Goal: Transaction & Acquisition: Book appointment/travel/reservation

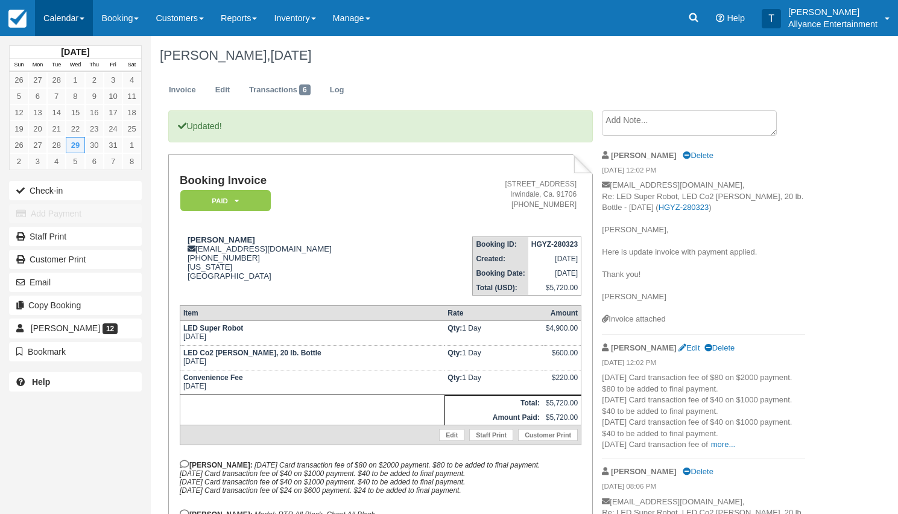
click at [78, 25] on link "Calendar" at bounding box center [64, 18] width 58 height 36
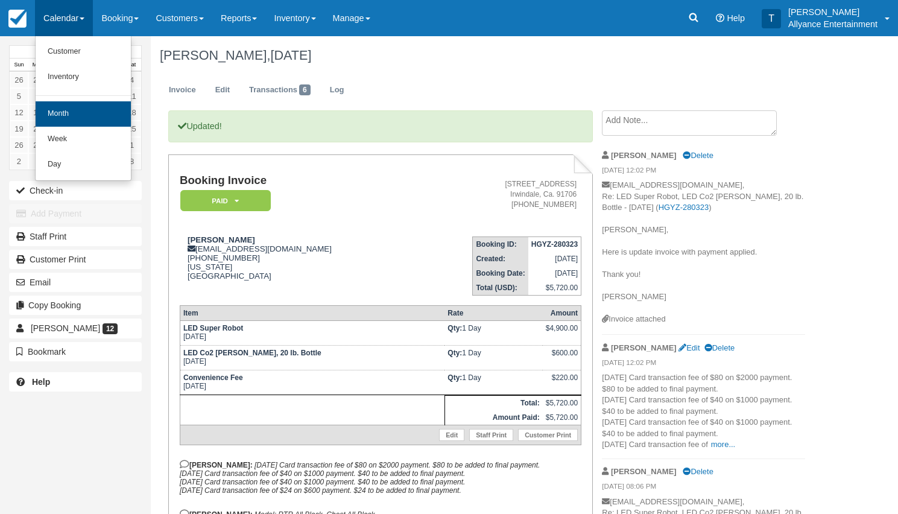
click at [62, 115] on link "Month" at bounding box center [83, 113] width 95 height 25
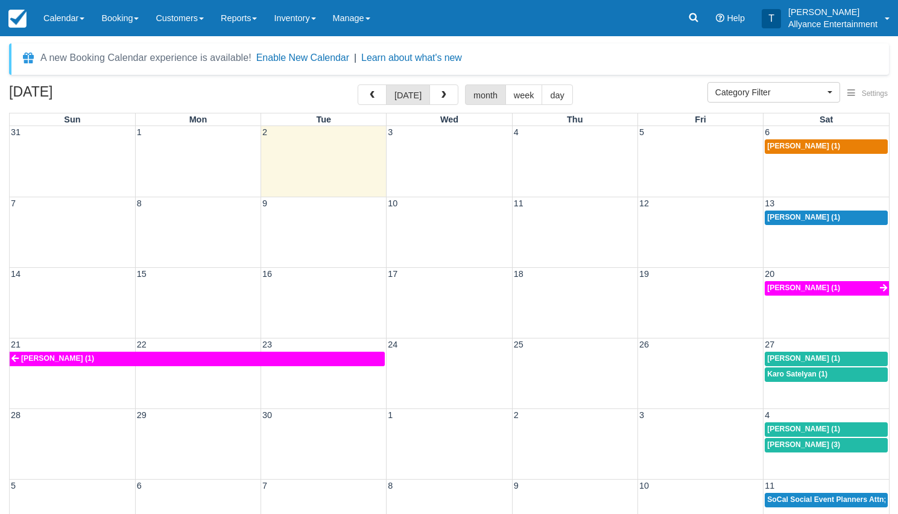
select select
click at [440, 92] on span "button" at bounding box center [444, 95] width 8 height 8
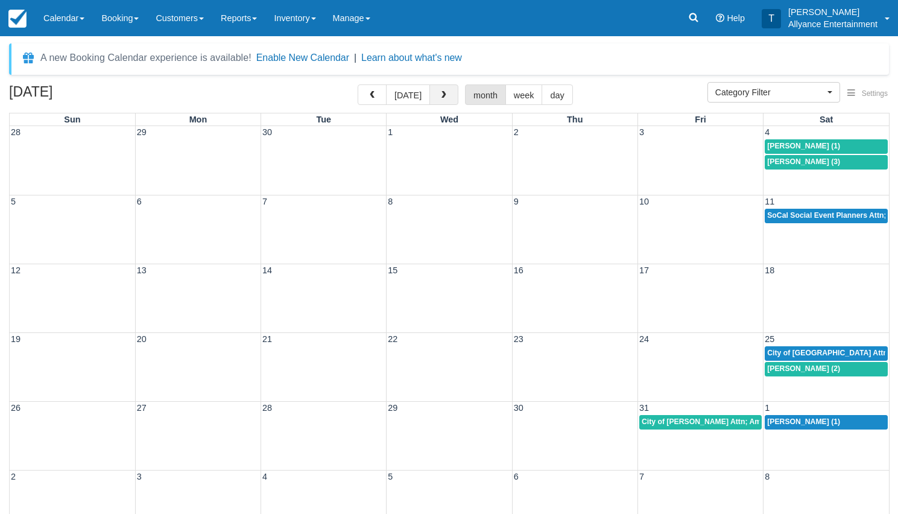
click at [440, 92] on span "button" at bounding box center [444, 95] width 8 height 8
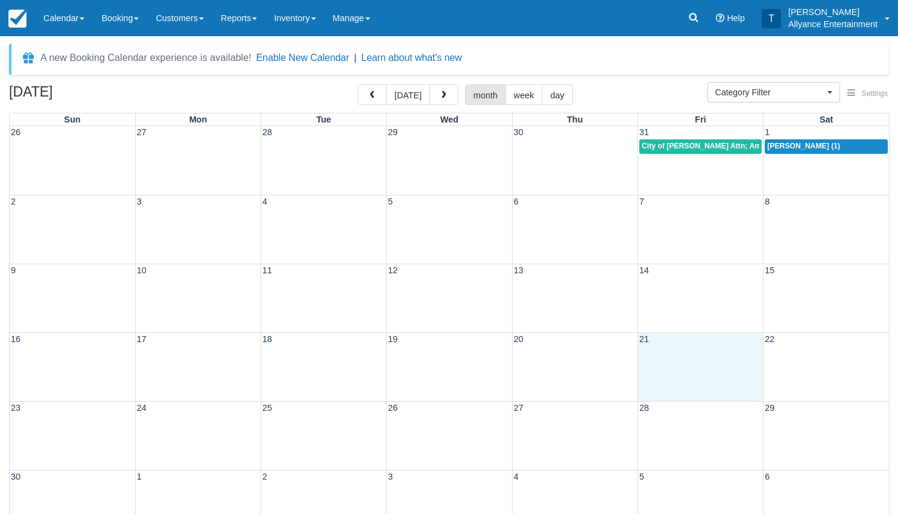
click at [671, 382] on div "16 17 18 19 20 21 22" at bounding box center [449, 366] width 879 height 69
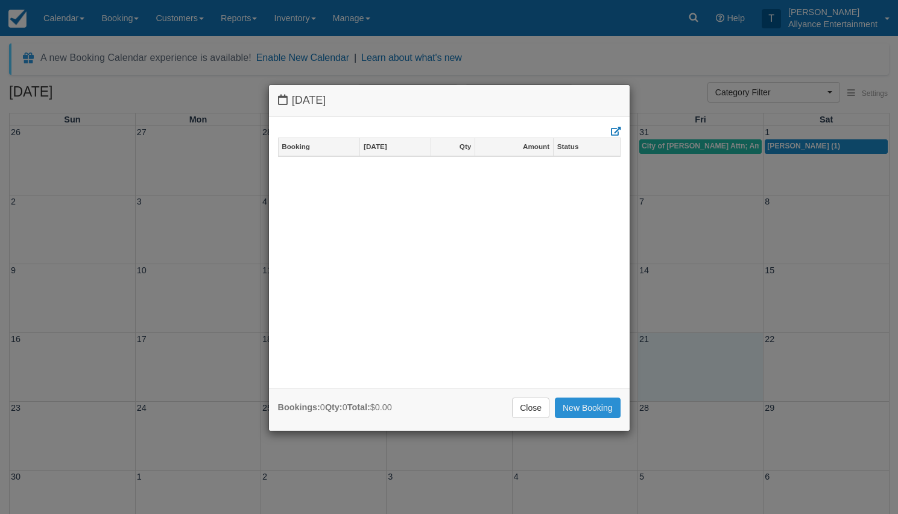
click at [571, 401] on link "New Booking" at bounding box center [588, 407] width 66 height 21
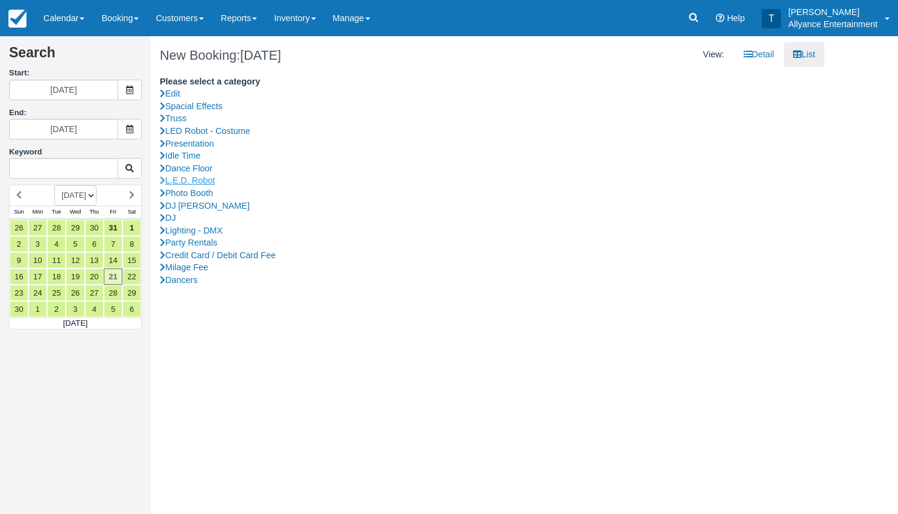
click at [183, 176] on link "L.E.D. Robot" at bounding box center [488, 180] width 656 height 13
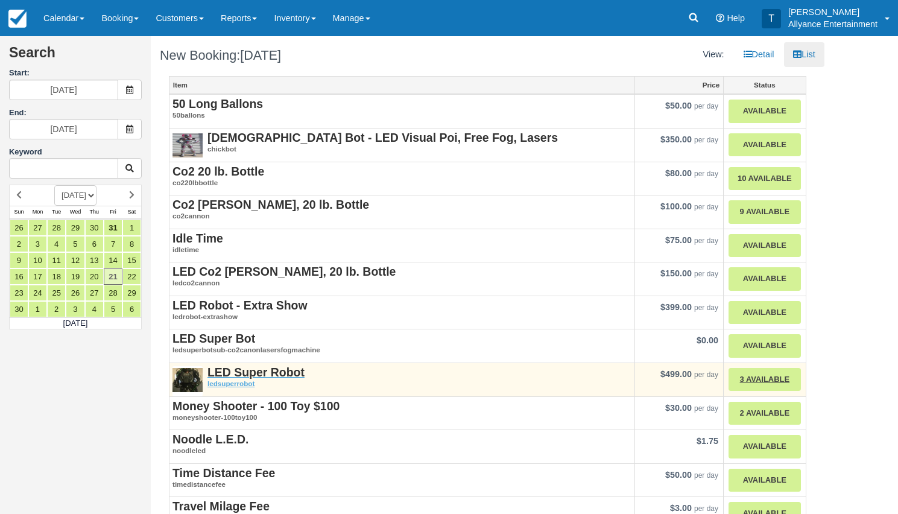
click at [238, 365] on strong "LED Super Robot" at bounding box center [255, 371] width 97 height 13
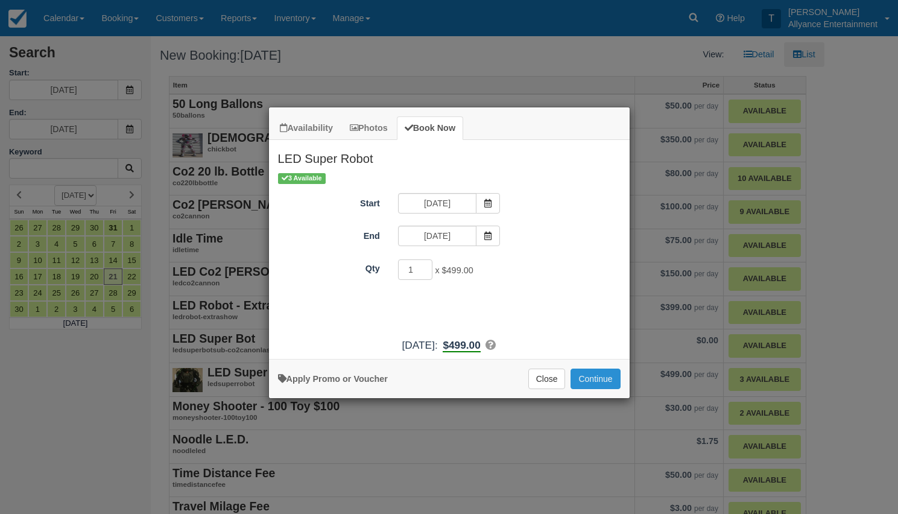
click at [595, 387] on button "Continue" at bounding box center [595, 379] width 49 height 21
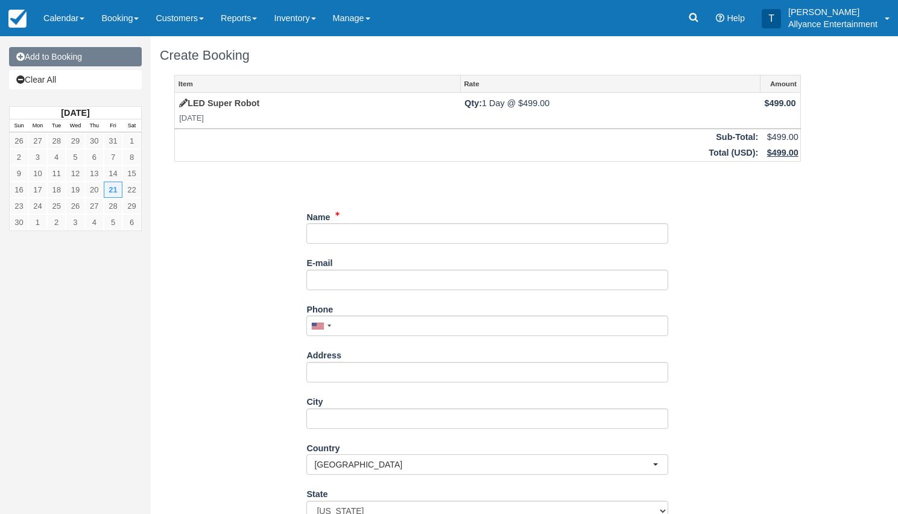
click at [84, 55] on link "Add to Booking" at bounding box center [75, 56] width 133 height 19
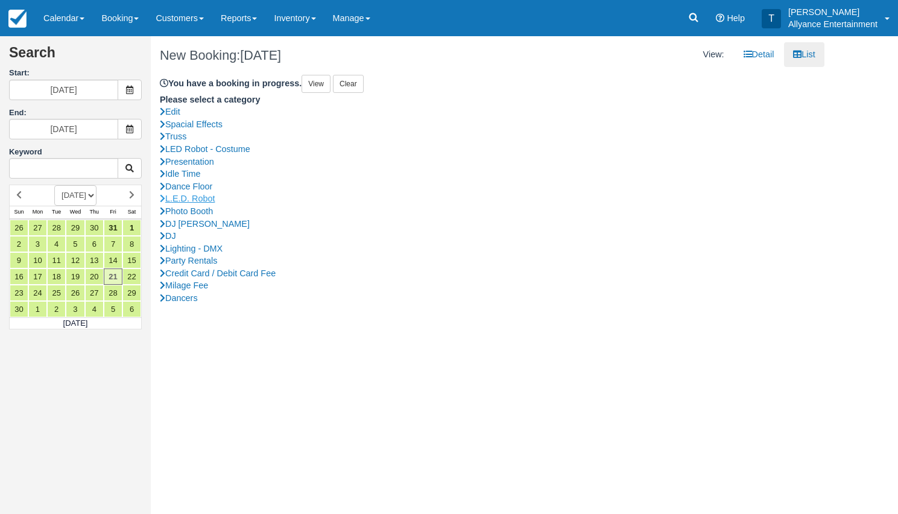
click at [209, 195] on link "L.E.D. Robot" at bounding box center [488, 198] width 656 height 13
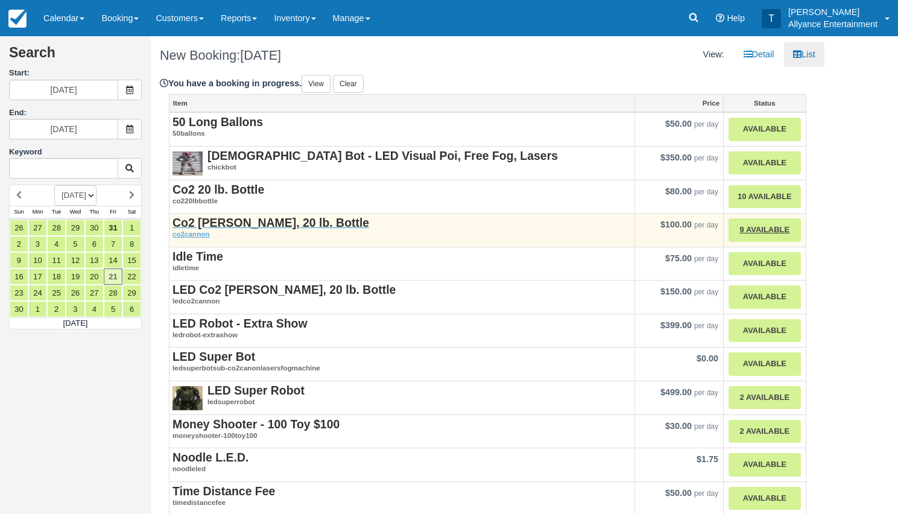
click at [228, 219] on strong "Co2 [PERSON_NAME], 20 lb. Bottle" at bounding box center [270, 222] width 197 height 13
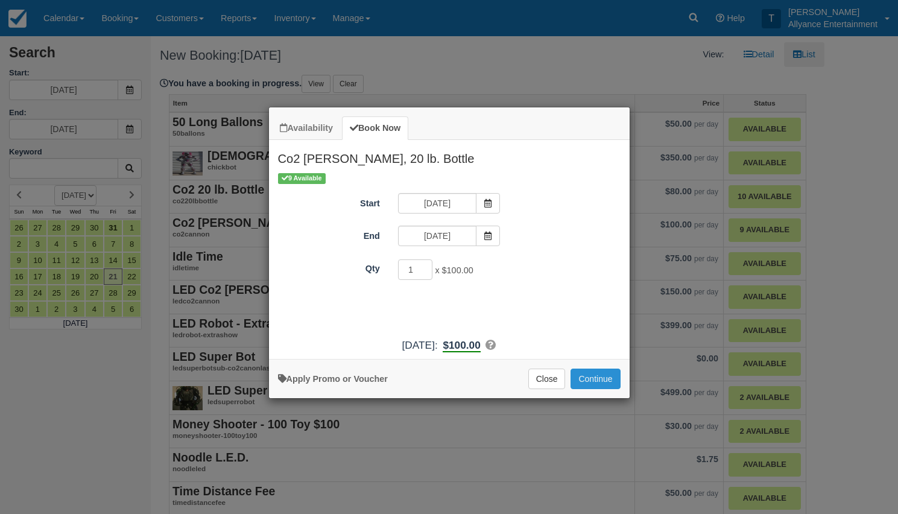
click at [592, 385] on button "Continue" at bounding box center [595, 379] width 49 height 21
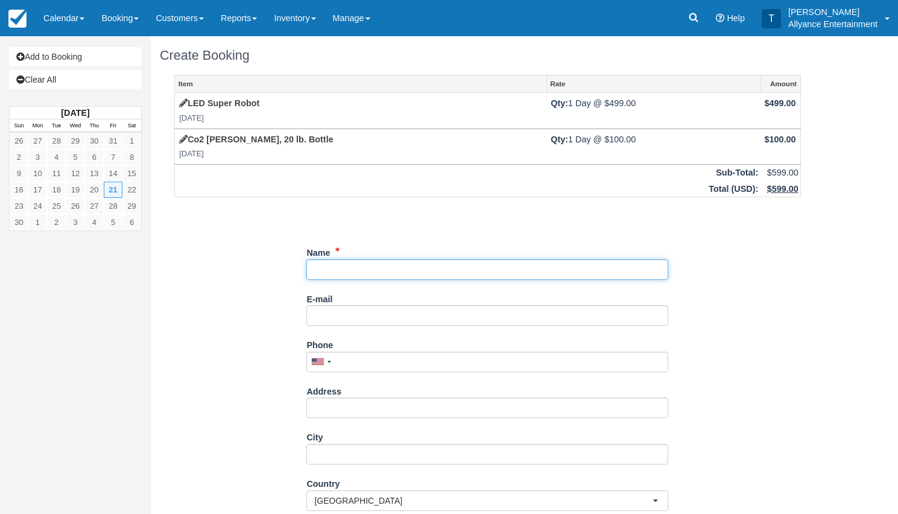
click at [365, 268] on input "Name" at bounding box center [487, 269] width 362 height 21
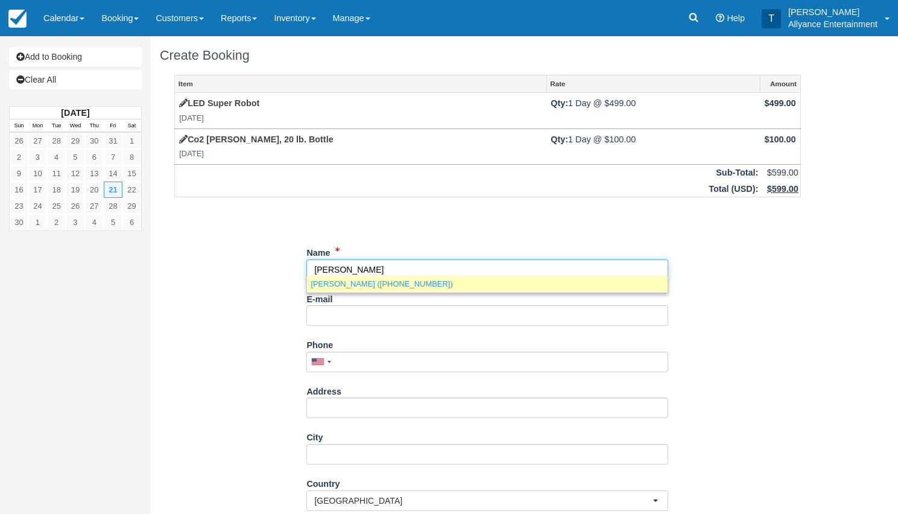
click at [359, 281] on link "Anthony Lopez (+18182666090)" at bounding box center [487, 283] width 361 height 15
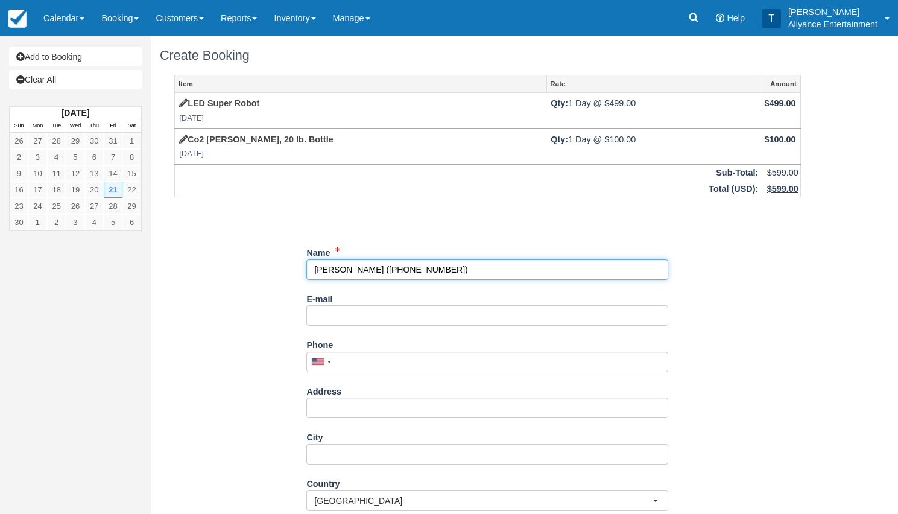
type input "[PERSON_NAME]"
type input "+18182666090"
select select "CA"
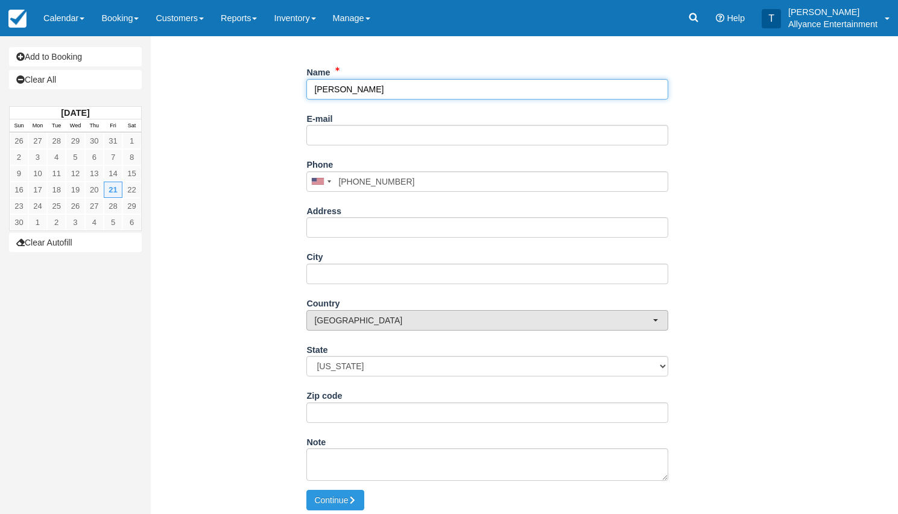
scroll to position [180, 0]
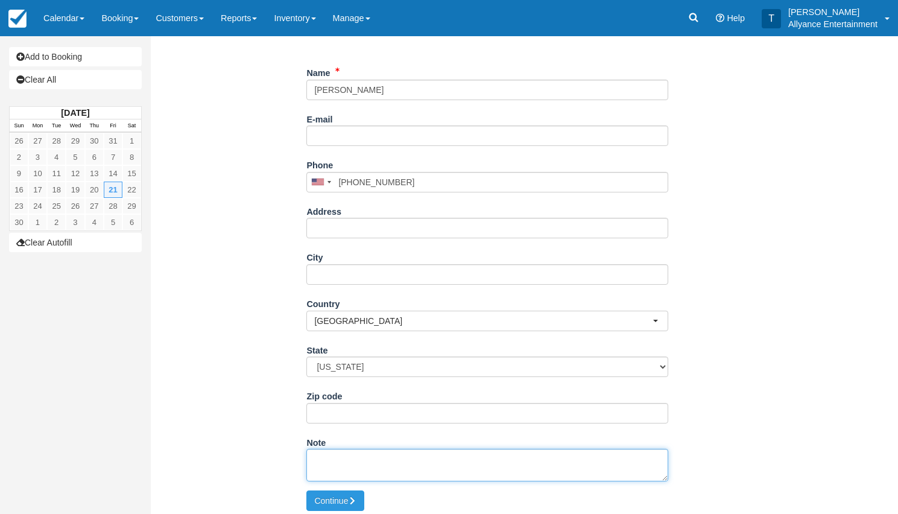
click at [343, 454] on textarea "Note" at bounding box center [487, 465] width 362 height 33
click at [331, 491] on button "Continue" at bounding box center [335, 500] width 58 height 21
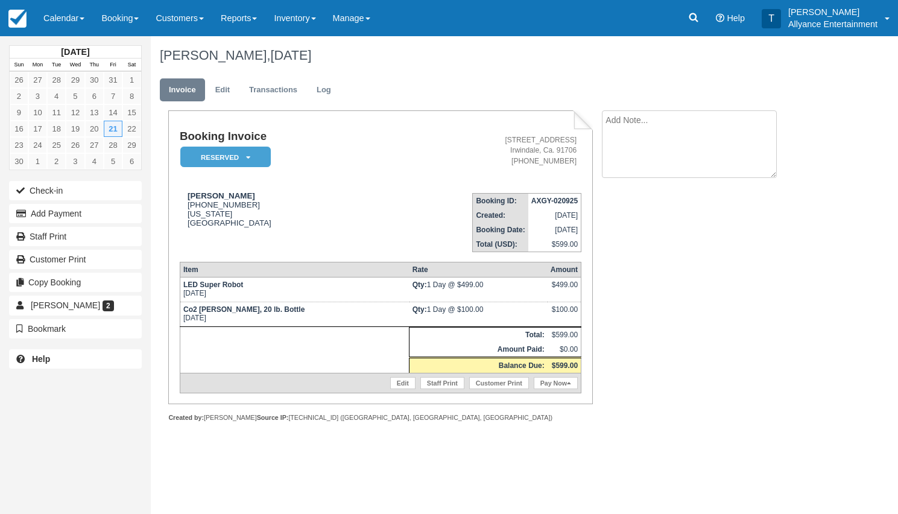
click at [687, 124] on textarea at bounding box center [689, 144] width 175 height 68
click at [654, 139] on textarea at bounding box center [689, 144] width 175 height 68
paste textarea "Event Location; Times; Show Up pm, Start pm. Note; If start time gets delayed 1…"
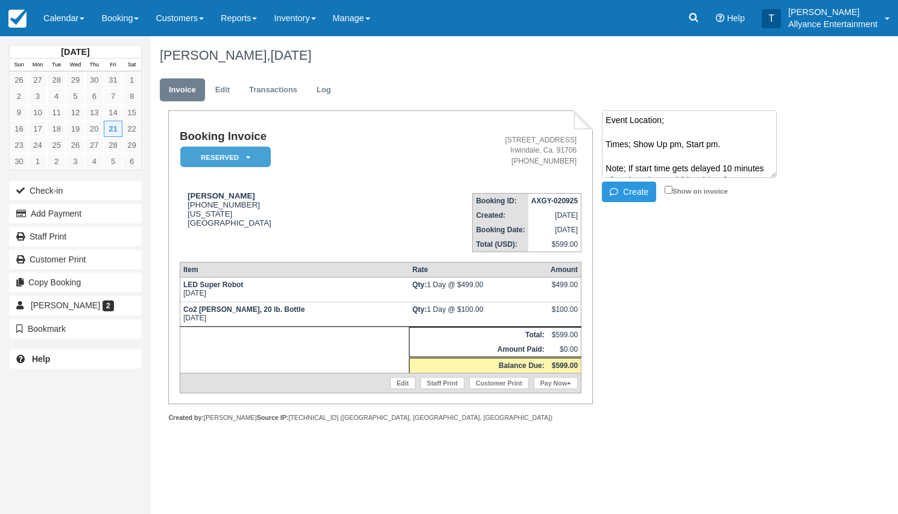
click at [682, 122] on textarea "Event Location; Times; Show Up pm, Start pm. Note; If start time gets delayed 1…" at bounding box center [689, 144] width 175 height 68
paste textarea "Blush Banquet Hall 10519 Victory Blvd, North Hollywood, CA 91606"
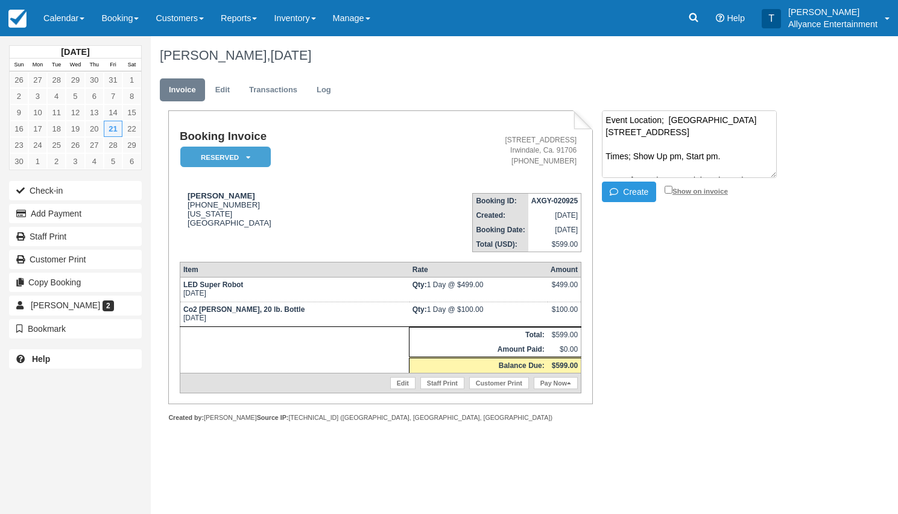
type textarea "Event Location; Blush Banquet Hall 10519 Victory Blvd, North Hollywood, CA 9160…"
click at [668, 189] on input "Show on invoice" at bounding box center [669, 190] width 8 height 8
checkbox input "true"
click at [630, 189] on button "Create" at bounding box center [629, 192] width 54 height 21
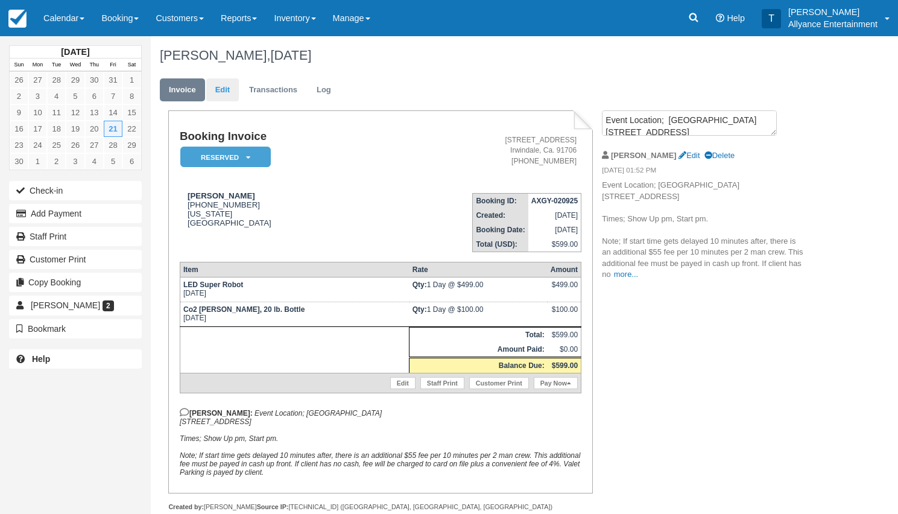
click at [226, 92] on link "Edit" at bounding box center [222, 90] width 33 height 24
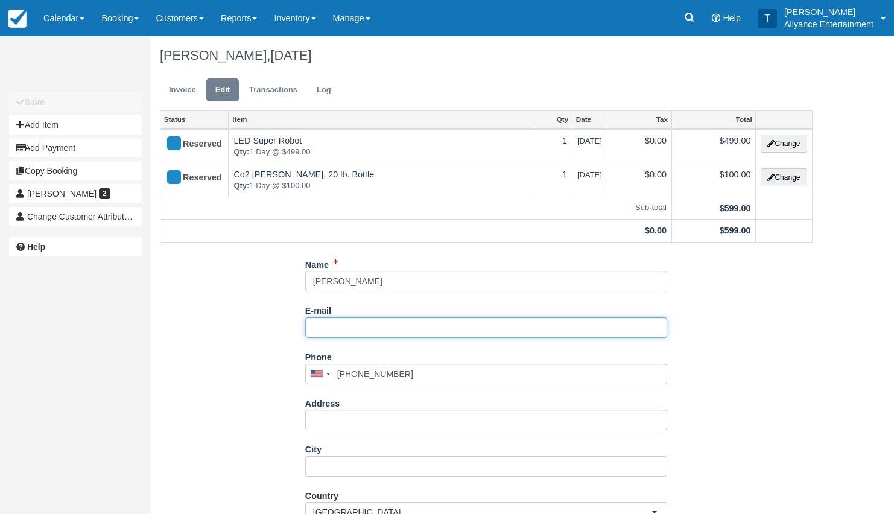
click at [334, 322] on input "E-mail" at bounding box center [486, 327] width 362 height 21
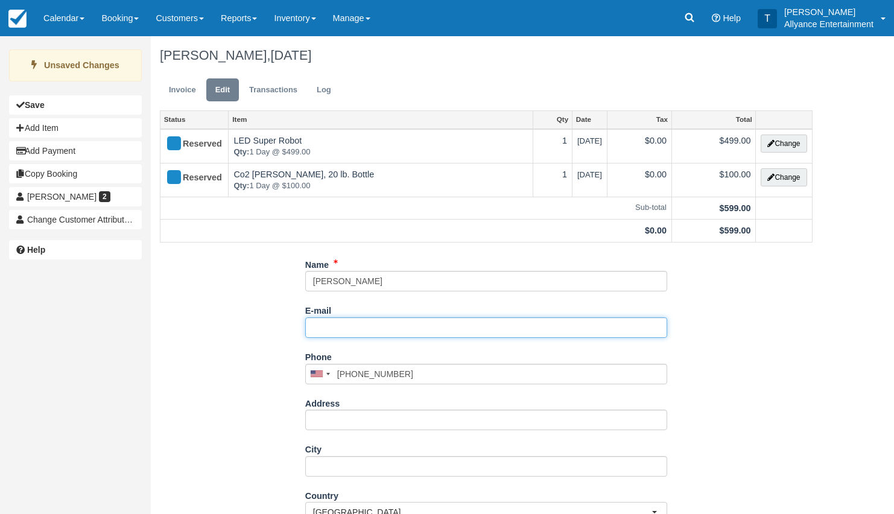
click at [321, 326] on input "E-mail" at bounding box center [486, 327] width 362 height 21
paste input "Anthony.lopez84.al@gmail.com"
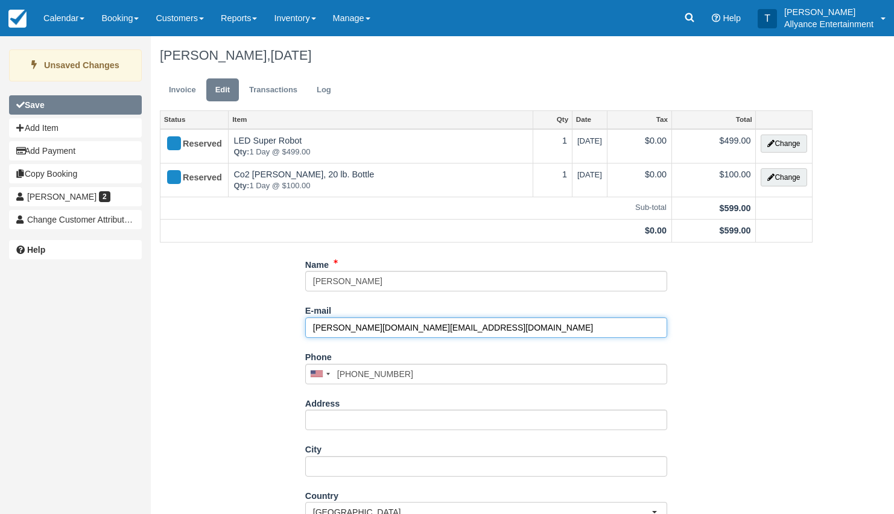
type input "Anthony.lopez84.al@gmail.com"
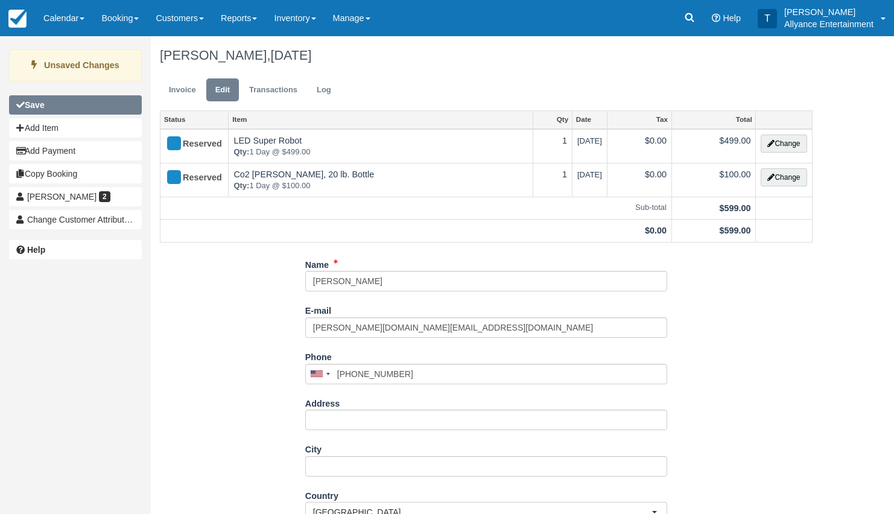
click at [83, 108] on button "Save" at bounding box center [75, 104] width 133 height 19
type input "+18182666090"
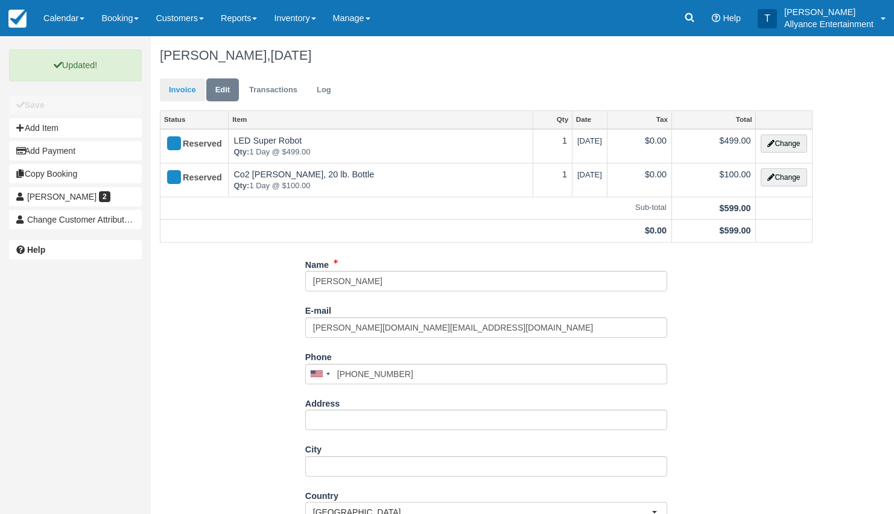
click at [179, 94] on link "Invoice" at bounding box center [182, 90] width 45 height 24
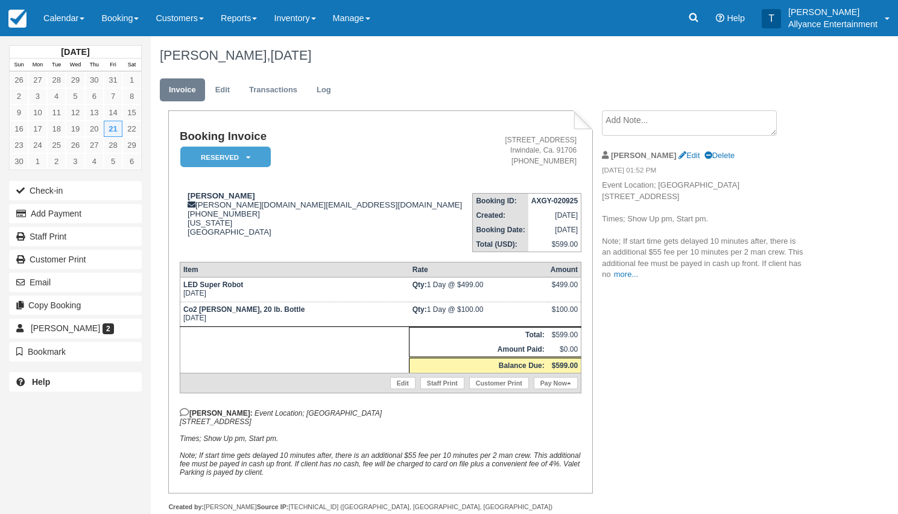
click at [612, 356] on div "Booking Invoice Reserved   Paid Cancelled Deposit Presentation Pending Quote Cl…" at bounding box center [482, 323] width 663 height 427
click at [411, 79] on ul "Invoice Edit Transactions Log" at bounding box center [488, 93] width 656 height 36
